Goal: Task Accomplishment & Management: Manage account settings

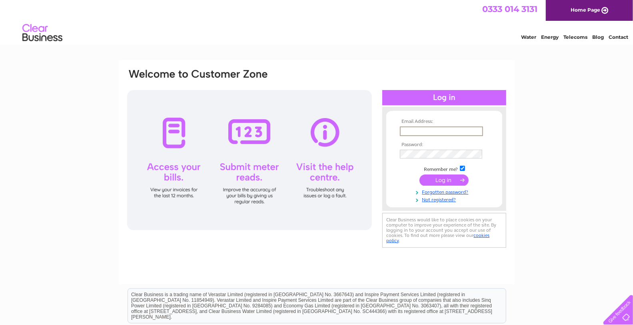
click at [414, 132] on input "text" at bounding box center [441, 131] width 83 height 10
type input "firstcgf@gmail.com"
click at [568, 210] on div "Email Address: firstcgf@gmail.com Password:" at bounding box center [316, 240] width 633 height 361
click at [461, 181] on input "submit" at bounding box center [444, 179] width 49 height 11
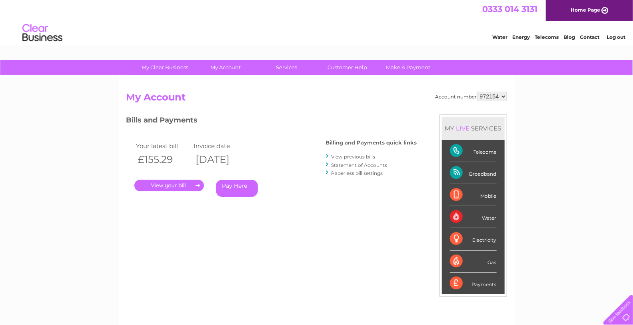
click at [182, 184] on link "." at bounding box center [169, 186] width 70 height 12
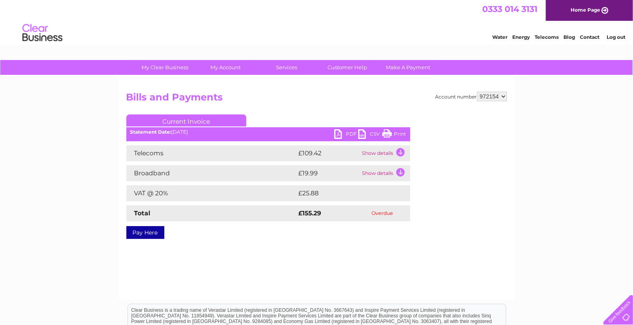
click at [387, 135] on link "Print" at bounding box center [394, 135] width 24 height 12
click at [338, 134] on link "PDF" at bounding box center [346, 135] width 24 height 12
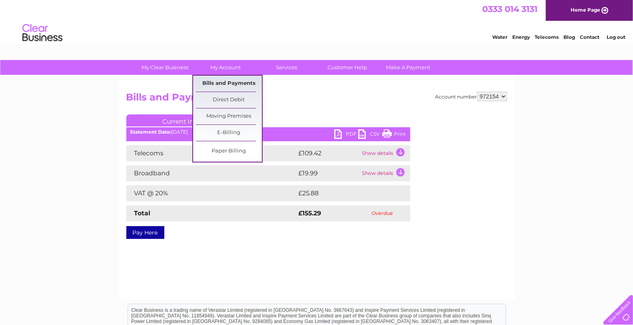
click at [237, 81] on link "Bills and Payments" at bounding box center [229, 84] width 66 height 16
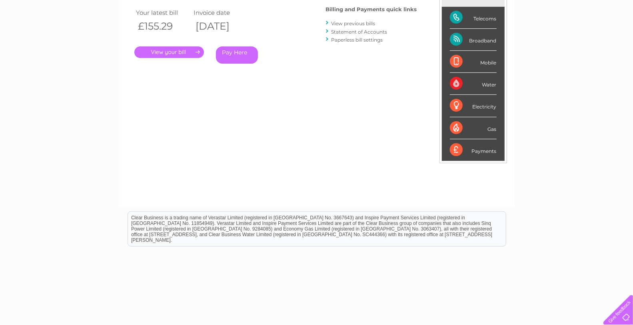
scroll to position [44, 0]
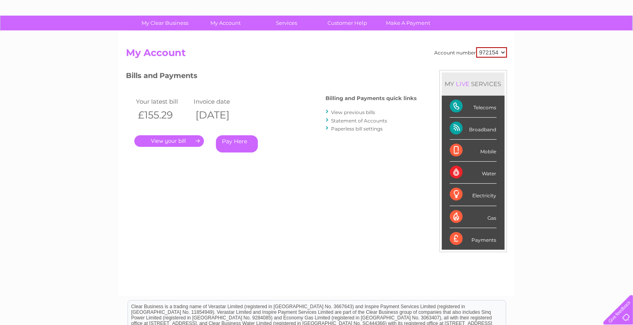
click at [366, 111] on link "View previous bills" at bounding box center [354, 112] width 44 height 6
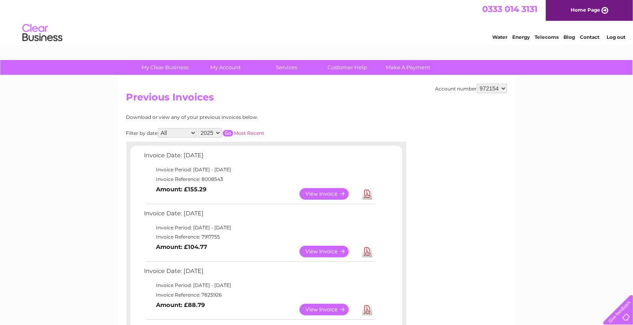
click at [333, 194] on link "View" at bounding box center [329, 194] width 59 height 12
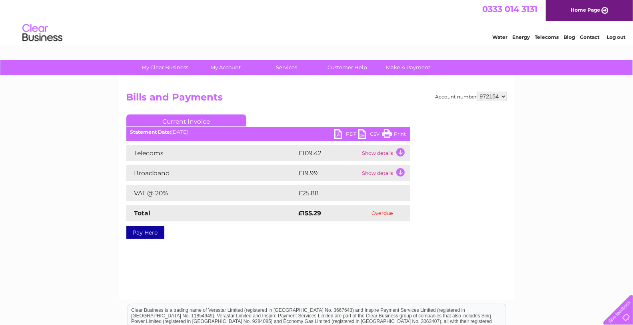
click at [340, 135] on link "PDF" at bounding box center [346, 135] width 24 height 12
click at [593, 12] on link "Home Page" at bounding box center [589, 10] width 87 height 21
